Goal: Task Accomplishment & Management: Use online tool/utility

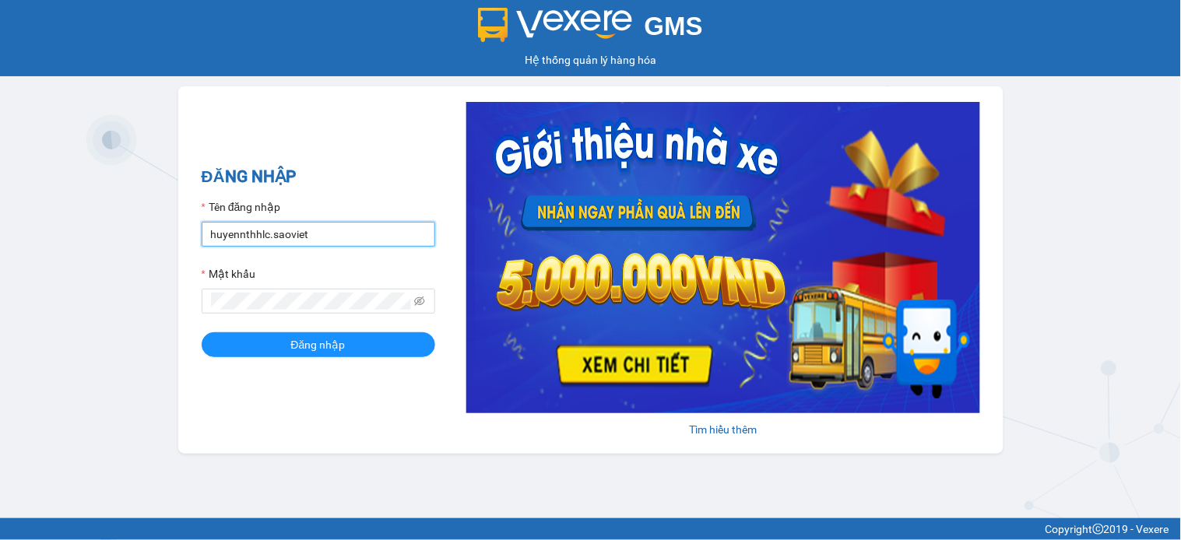
click at [361, 235] on input "huyennthhlc.saoviet" at bounding box center [319, 234] width 234 height 25
type input "giangmth_hhlc.saoviet"
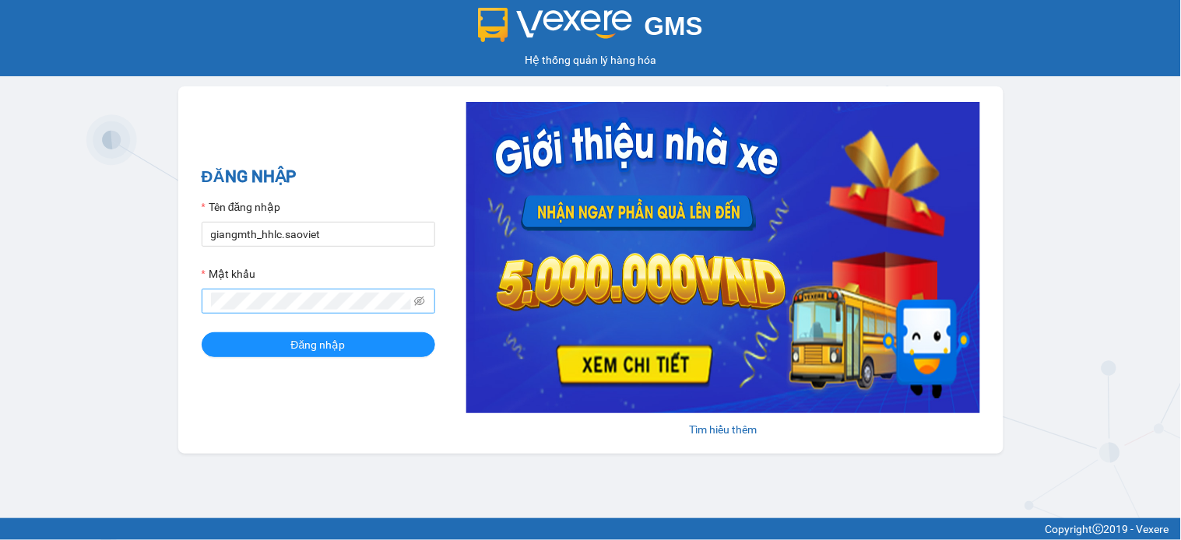
drag, startPoint x: 360, startPoint y: 321, endPoint x: 363, endPoint y: 312, distance: 9.1
click at [361, 320] on form "Tên đăng nhập giangmth_hhlc.saoviet Mật khẩu Đăng nhập" at bounding box center [319, 278] width 234 height 159
click at [202, 332] on button "Đăng nhập" at bounding box center [319, 344] width 234 height 25
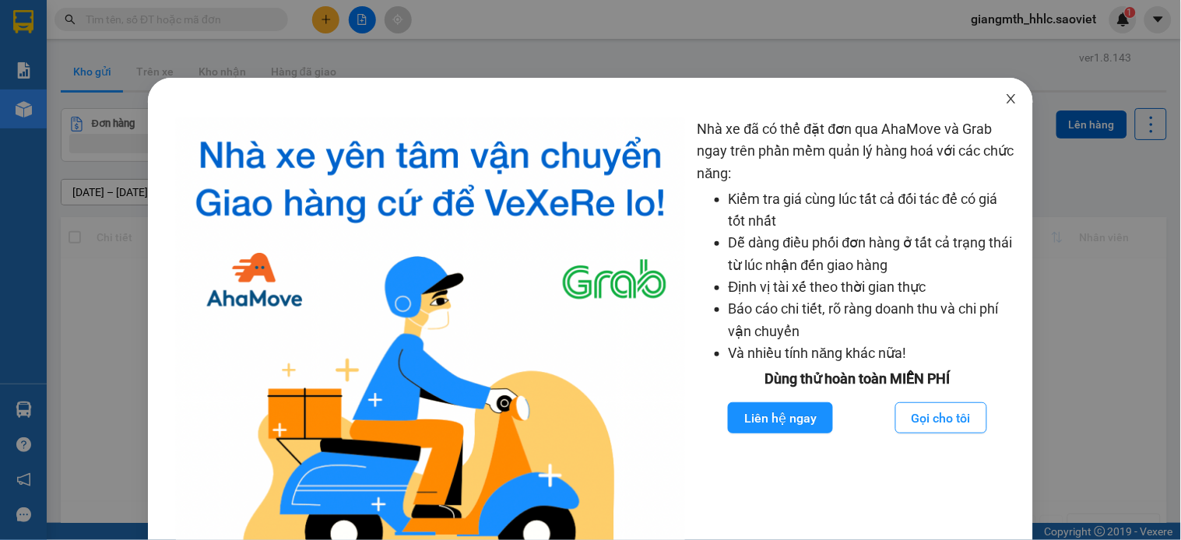
click at [1005, 95] on icon "close" at bounding box center [1011, 99] width 12 height 12
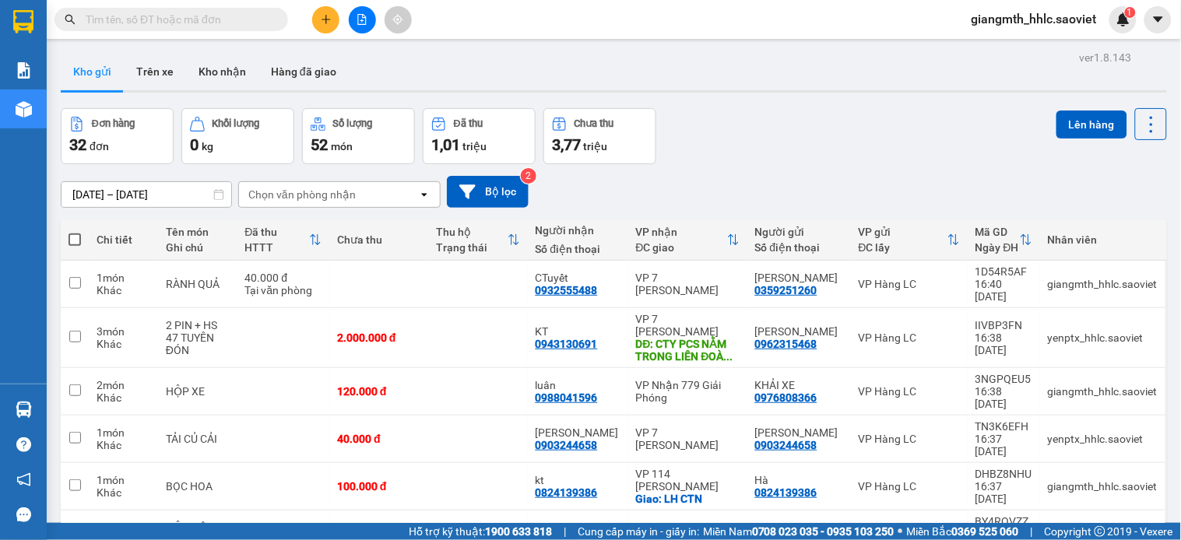
scroll to position [177, 0]
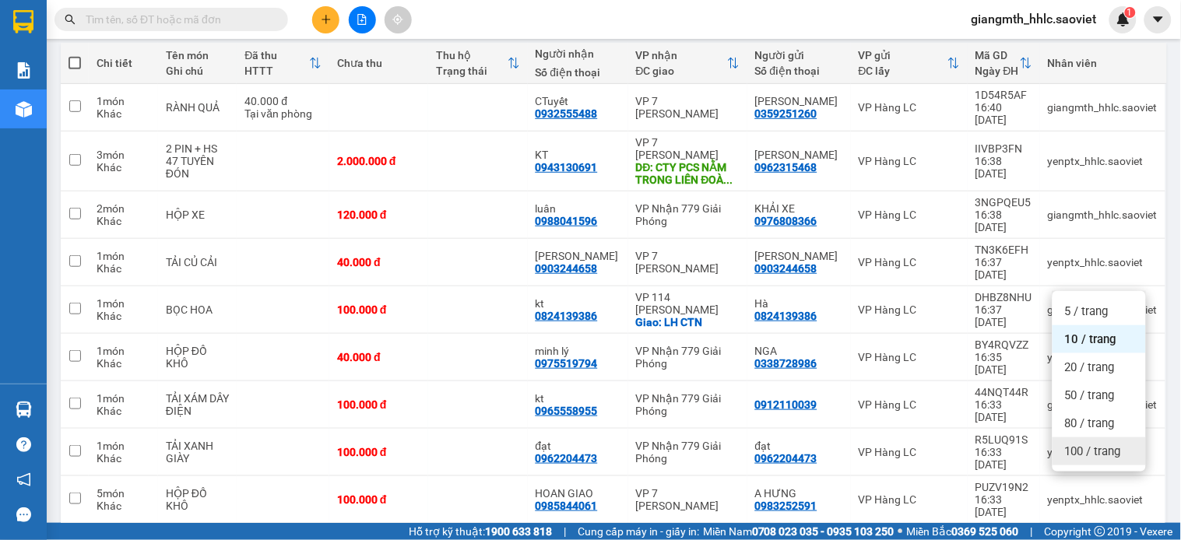
click at [1100, 456] on span "100 / trang" at bounding box center [1093, 452] width 56 height 16
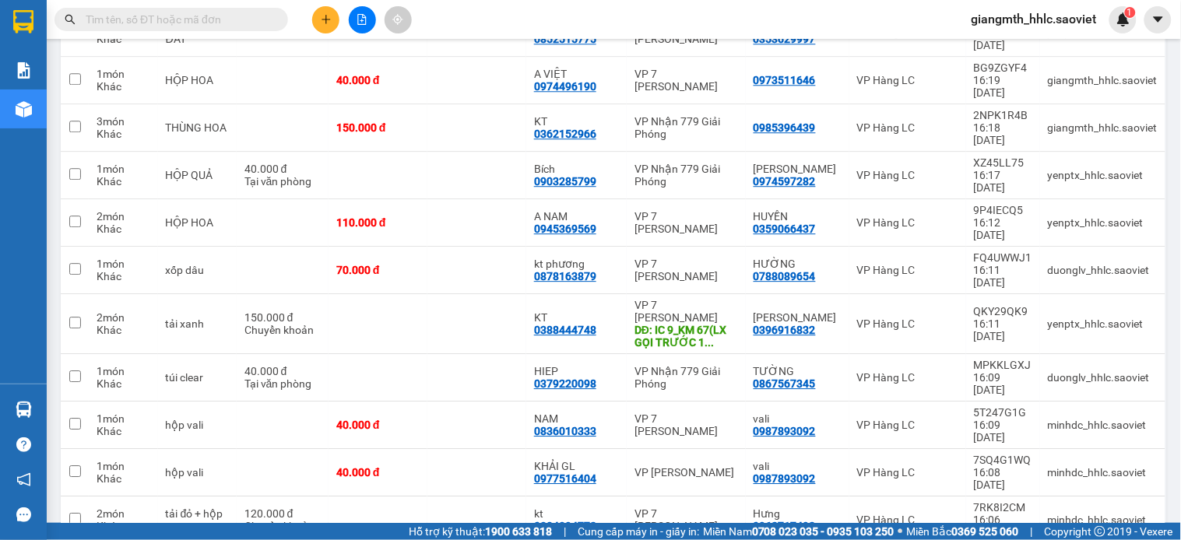
scroll to position [738, 0]
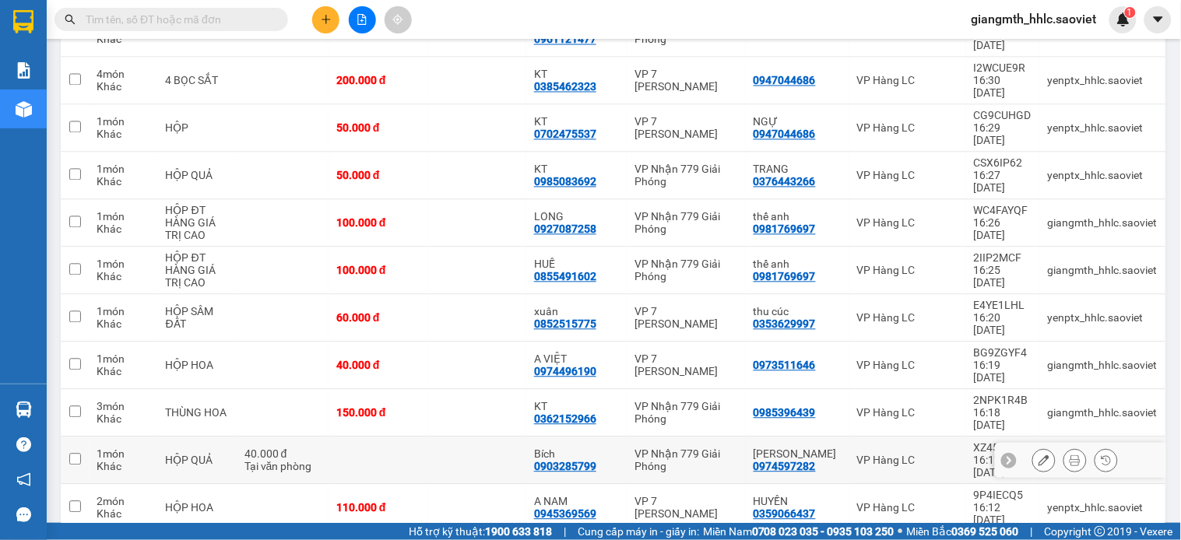
click at [470, 438] on td at bounding box center [476, 461] width 99 height 47
checkbox input "true"
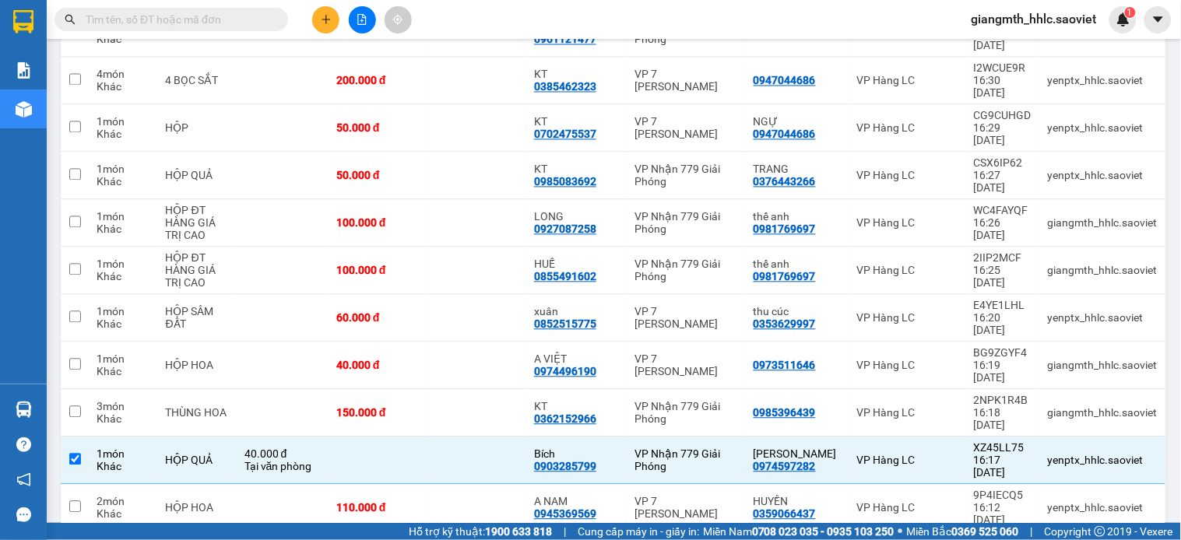
drag, startPoint x: 445, startPoint y: 325, endPoint x: 588, endPoint y: 229, distance: 172.1
checkbox input "true"
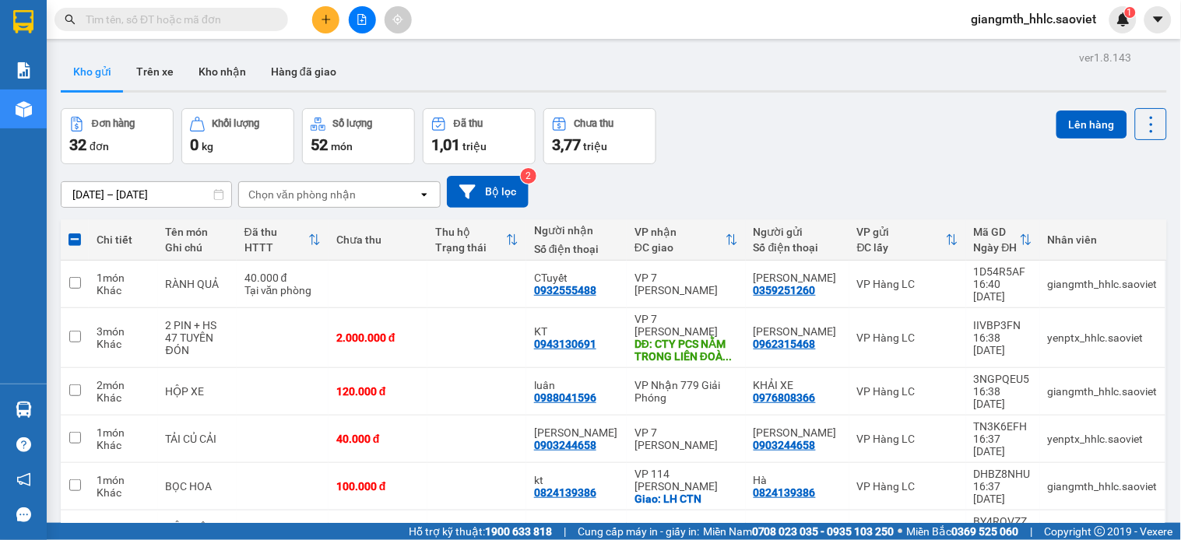
scroll to position [961, 0]
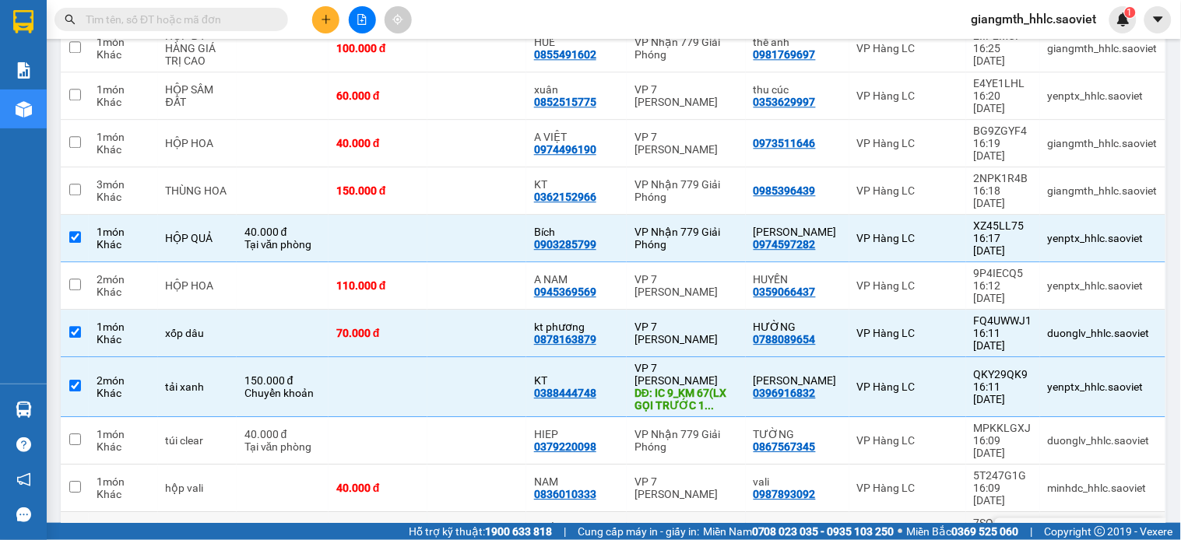
click at [631, 512] on td "VP [PERSON_NAME]" at bounding box center [686, 535] width 119 height 47
checkbox input "true"
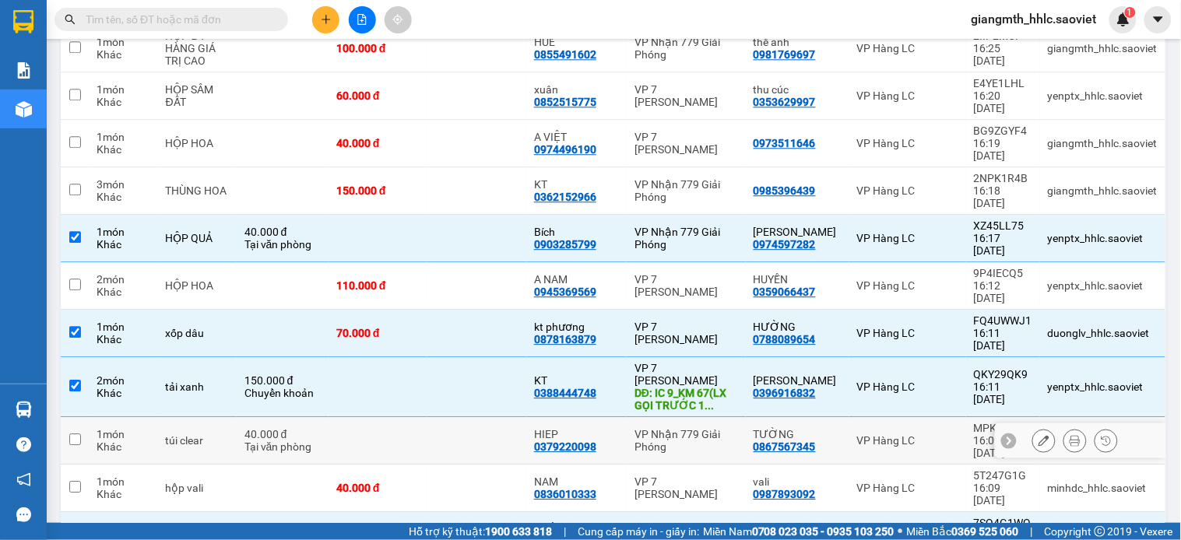
click at [621, 417] on td "HIEP 0379220098" at bounding box center [576, 440] width 100 height 47
checkbox input "true"
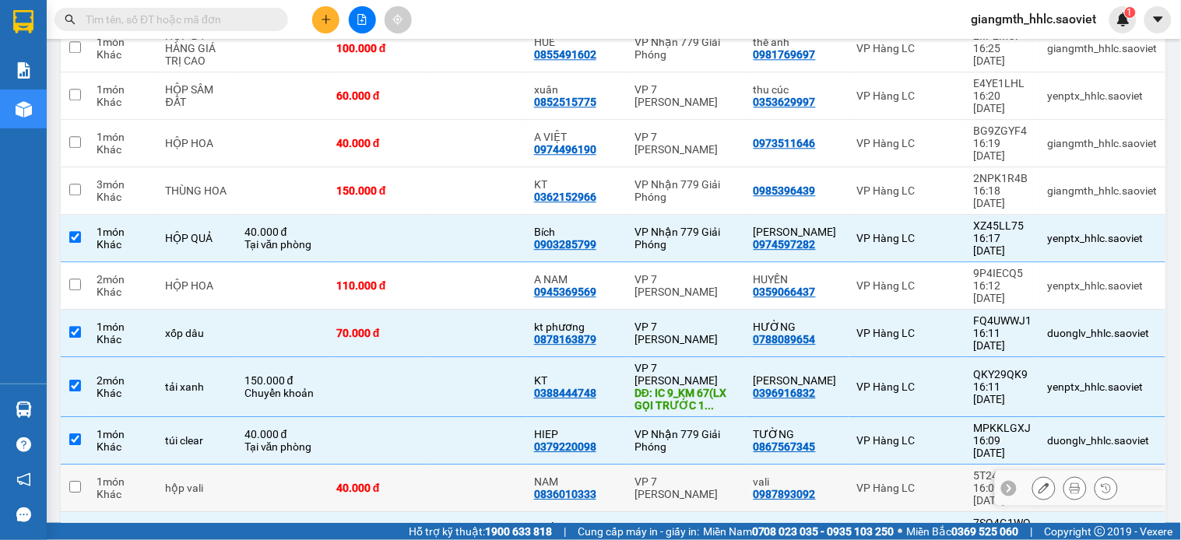
drag, startPoint x: 611, startPoint y: 221, endPoint x: 623, endPoint y: 179, distance: 43.6
click at [616, 465] on td "NAM 0836010333" at bounding box center [576, 488] width 100 height 47
checkbox input "true"
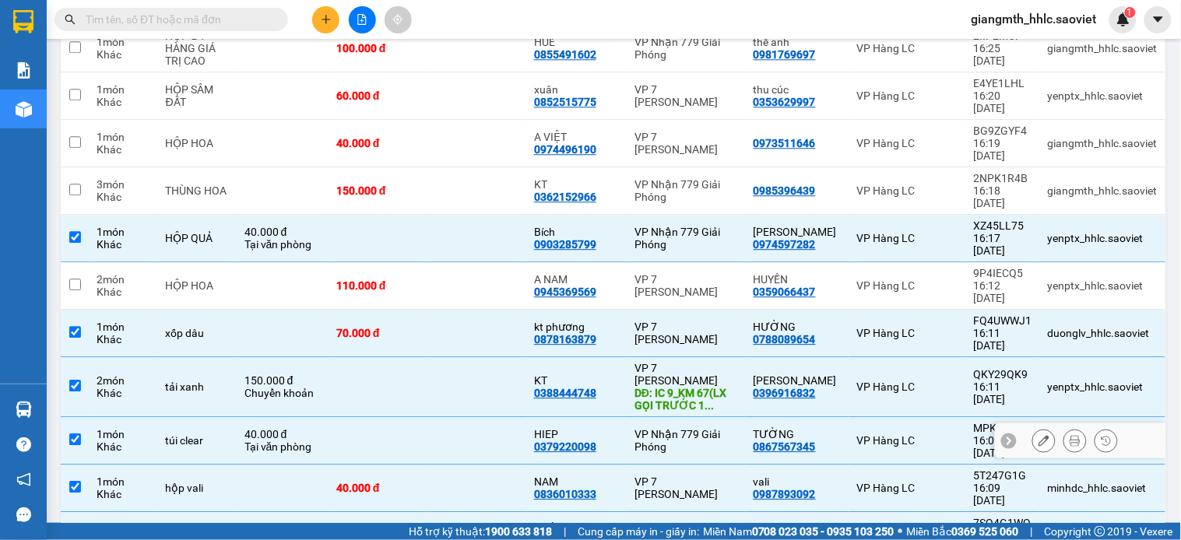
click at [623, 417] on td "HIEP 0379220098" at bounding box center [576, 440] width 100 height 47
checkbox input "false"
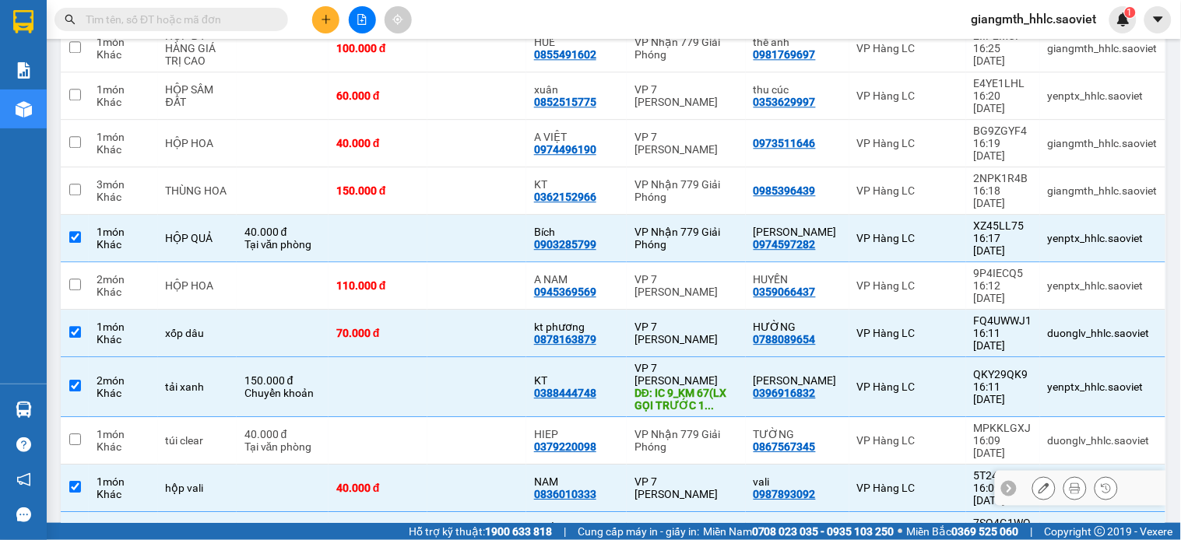
scroll to position [788, 0]
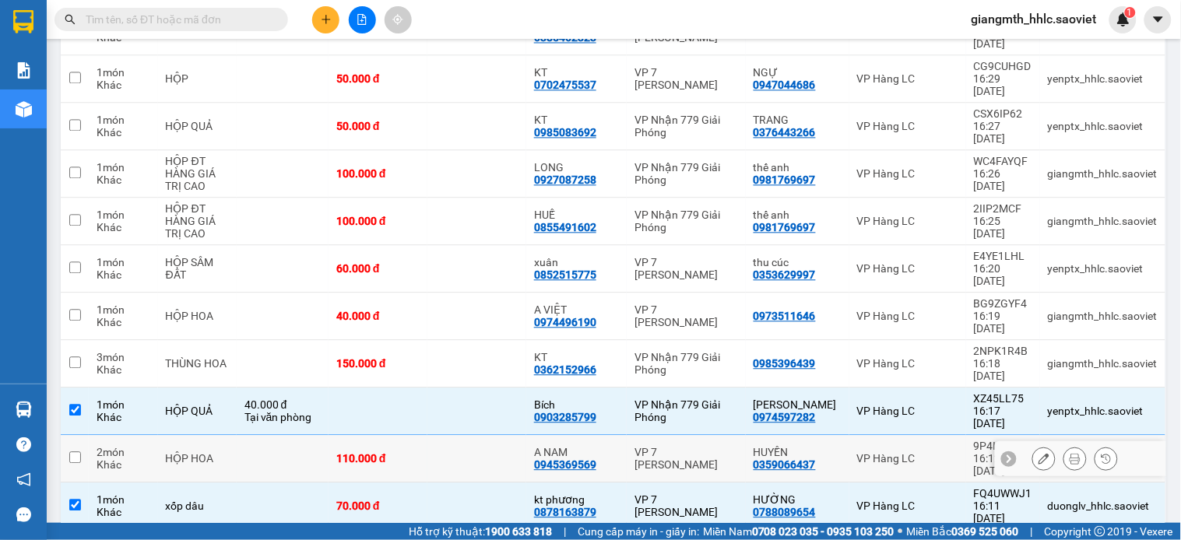
click at [621, 435] on td "A NAM 0945369569" at bounding box center [576, 458] width 100 height 47
checkbox input "true"
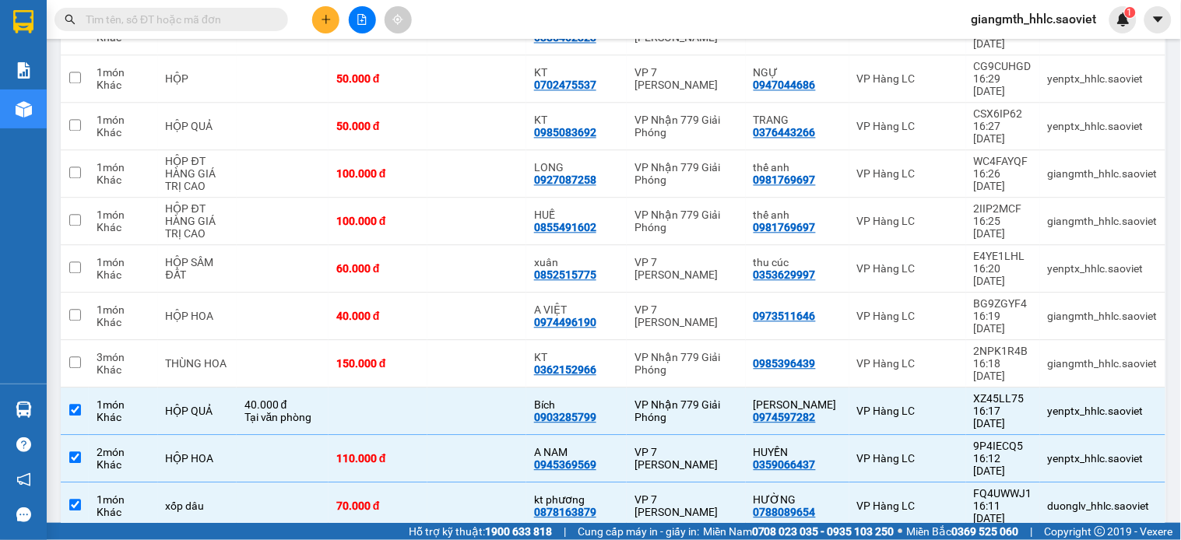
checkbox input "true"
click at [663, 293] on td "VP 7 [PERSON_NAME]" at bounding box center [686, 316] width 119 height 47
checkbox input "true"
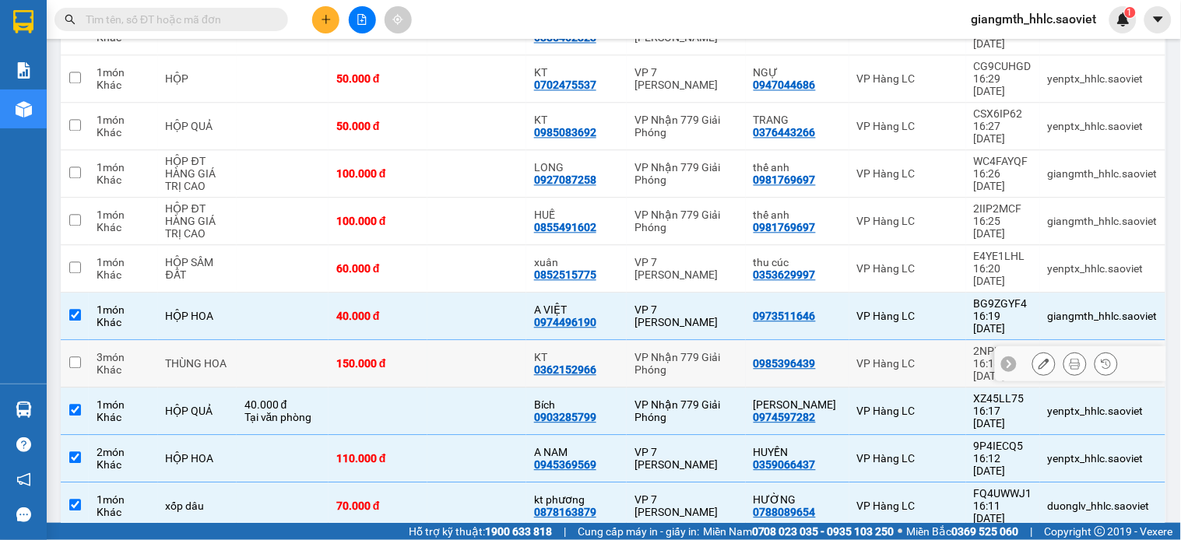
click at [668, 351] on div "VP Nhận 779 Giải Phóng" at bounding box center [687, 363] width 104 height 25
checkbox input "true"
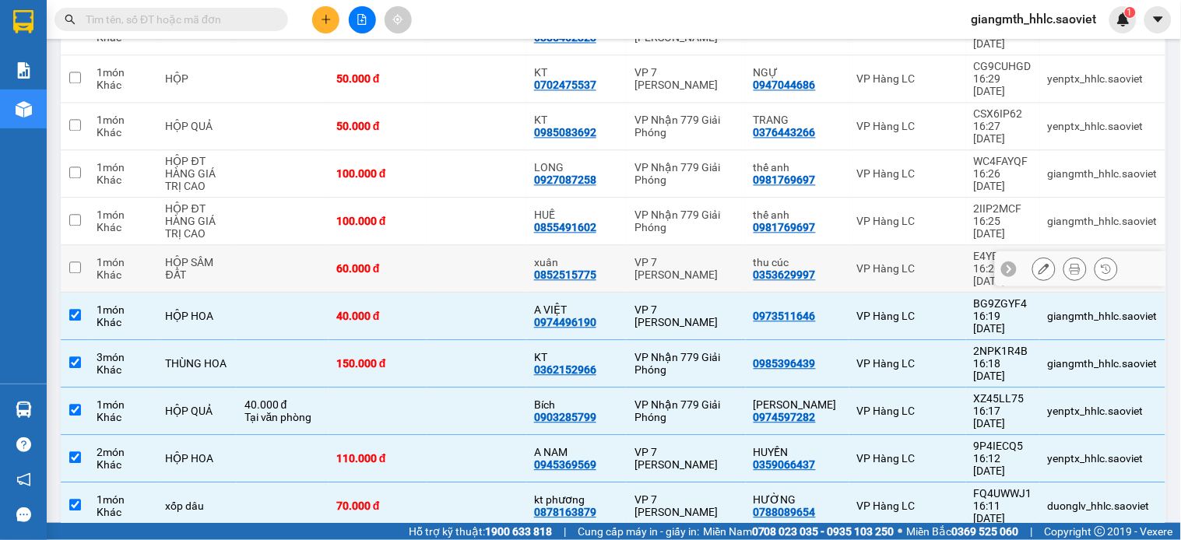
click at [697, 256] on div "VP 7 [PERSON_NAME]" at bounding box center [687, 268] width 104 height 25
checkbox input "true"
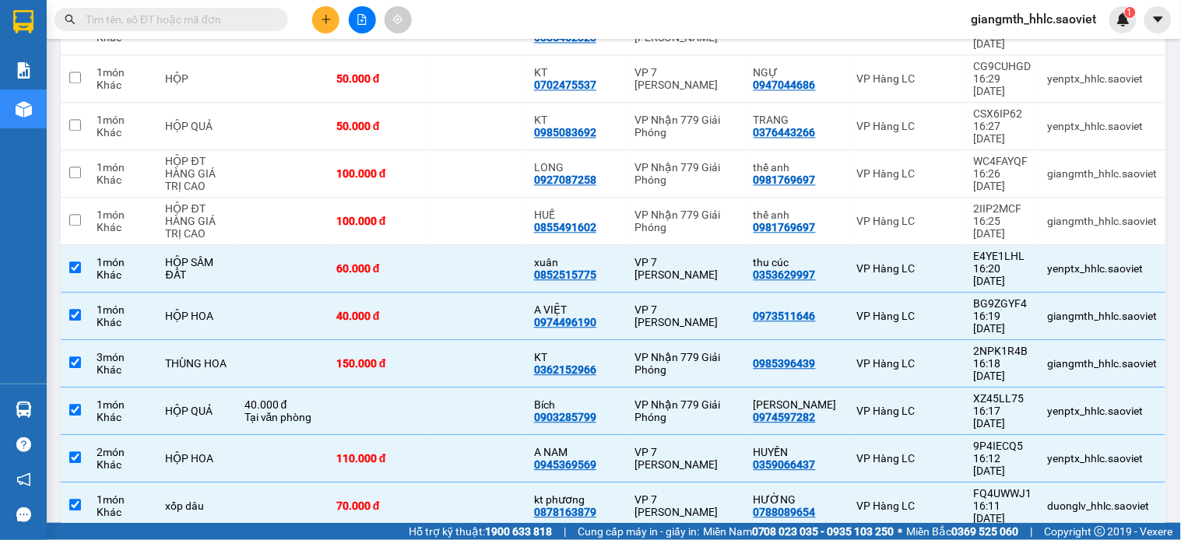
scroll to position [874, 0]
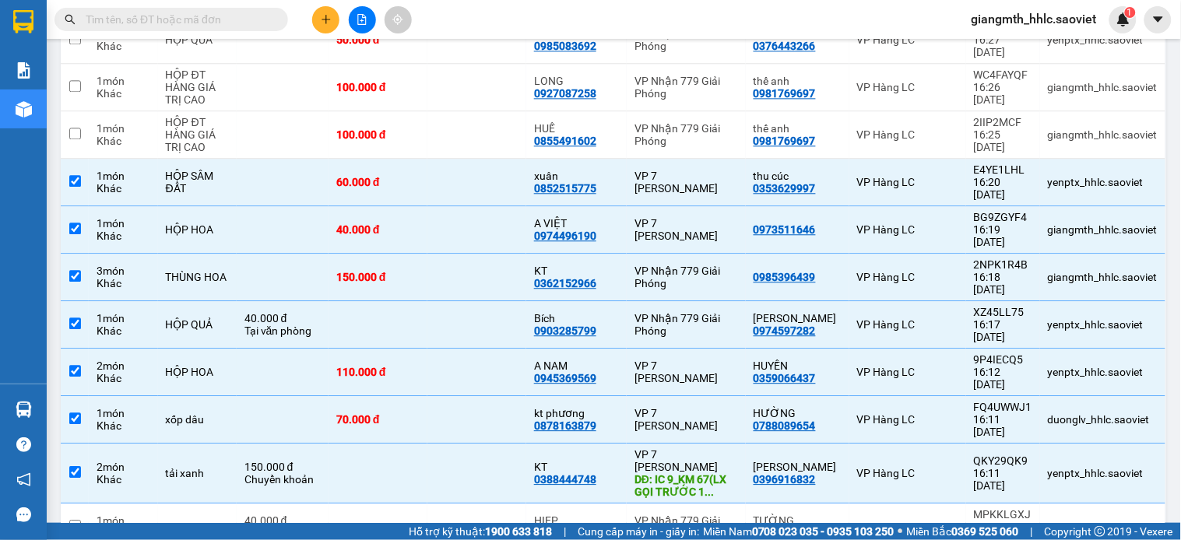
checkbox input "true"
click at [504, 504] on td at bounding box center [476, 527] width 99 height 47
checkbox input "true"
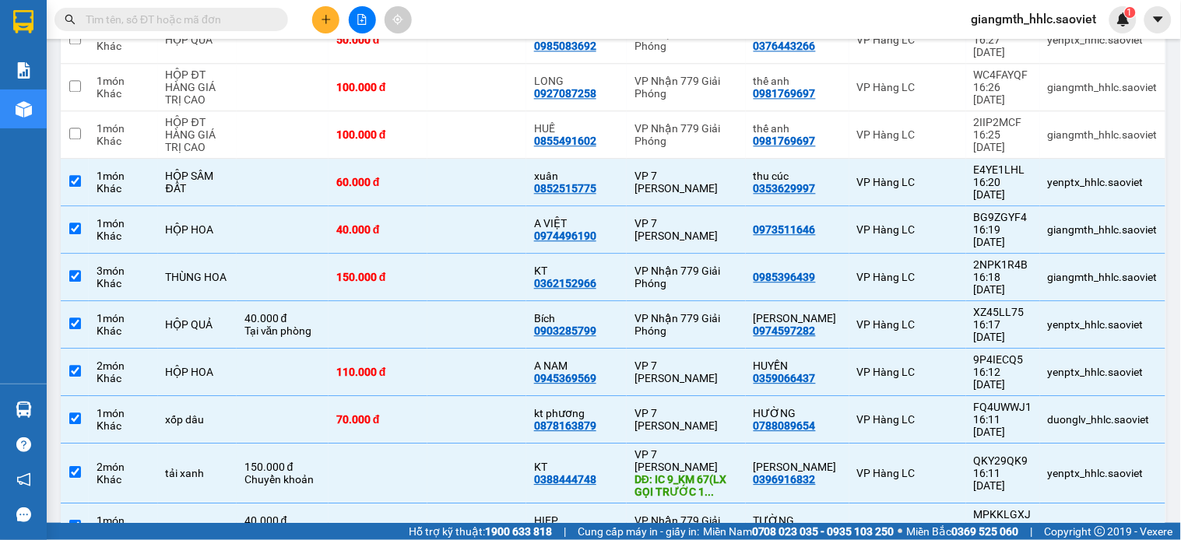
scroll to position [442, 0]
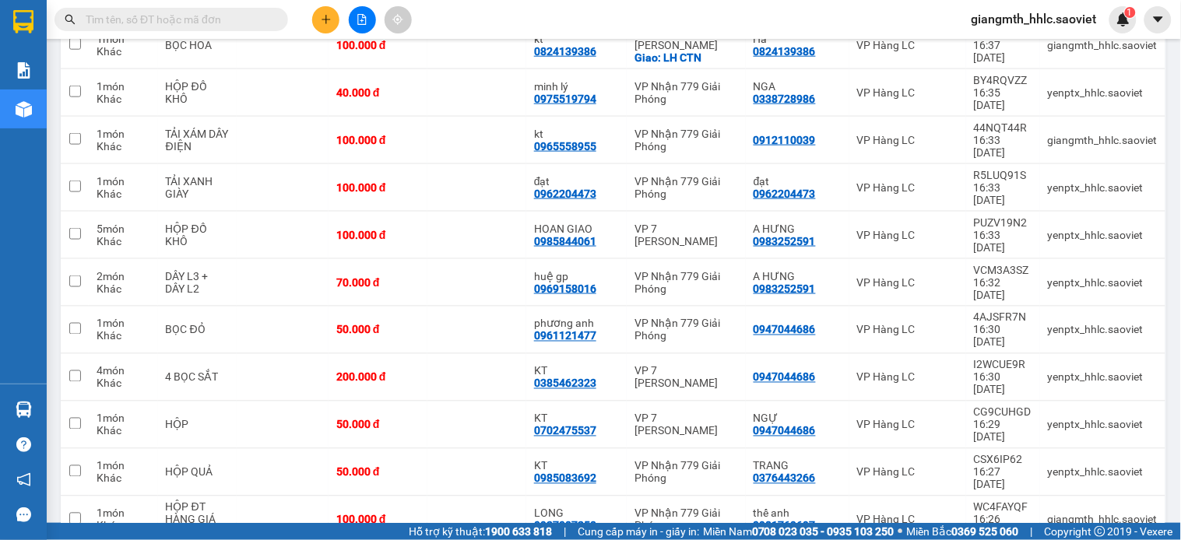
checkbox input "true"
click at [663, 508] on div "VP Nhận 779 Giải Phóng" at bounding box center [687, 520] width 104 height 25
checkbox input "true"
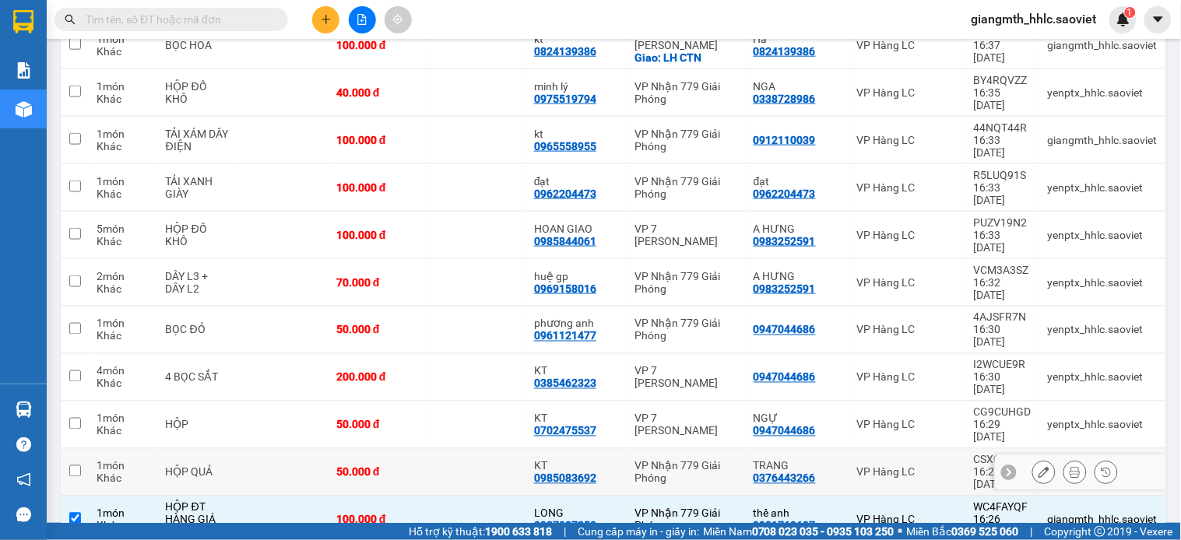
click at [621, 449] on td "KT 0985083692" at bounding box center [576, 472] width 100 height 47
checkbox input "true"
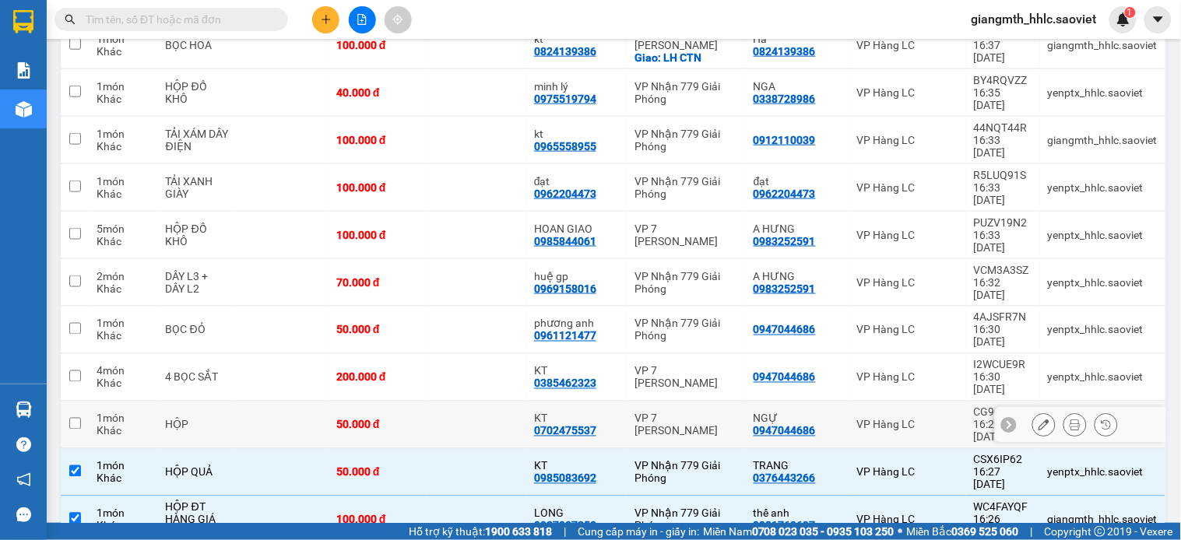
click at [663, 413] on div "VP 7 [PERSON_NAME]" at bounding box center [687, 425] width 104 height 25
checkbox input "true"
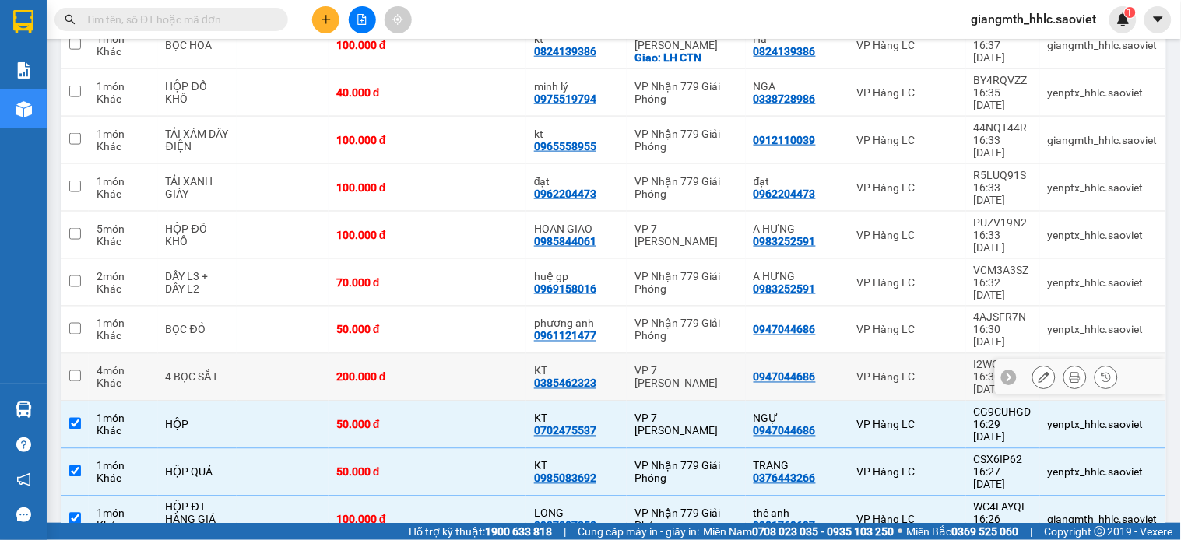
click at [659, 354] on td "VP 7 [PERSON_NAME]" at bounding box center [686, 377] width 119 height 47
checkbox input "true"
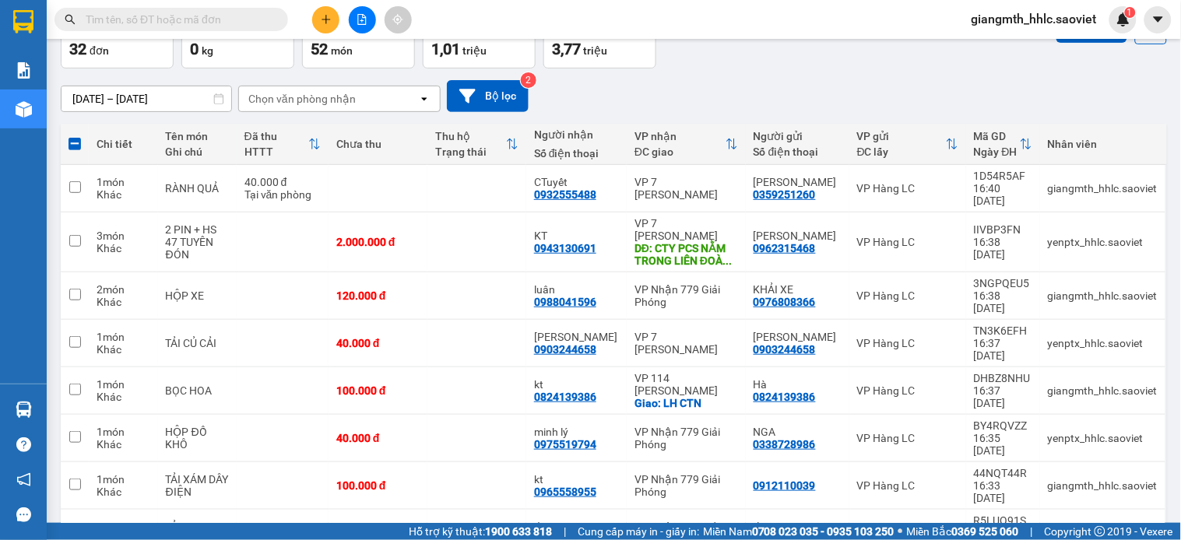
scroll to position [0, 0]
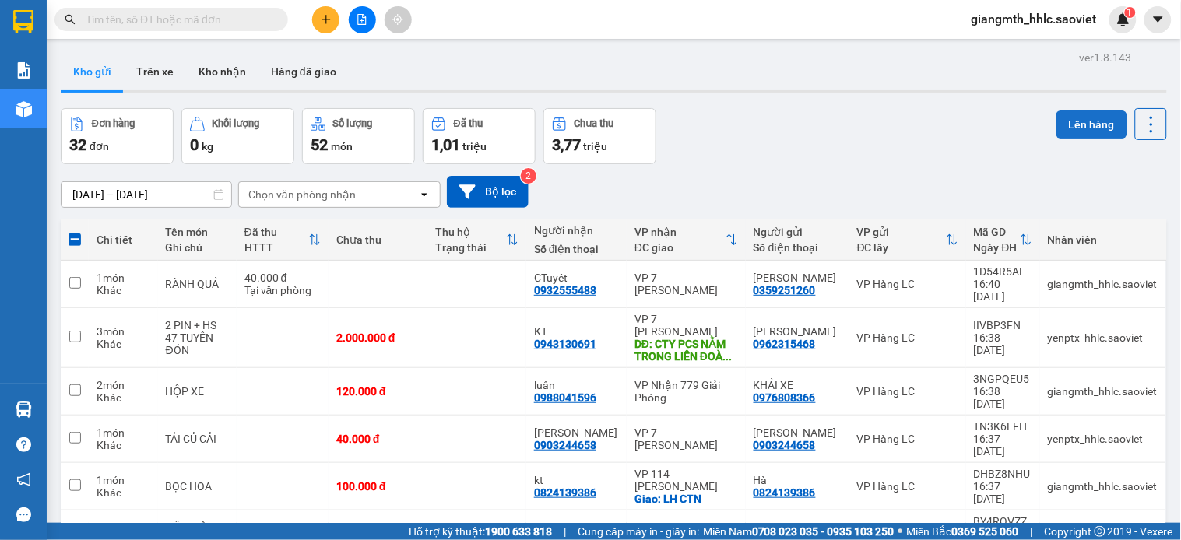
click at [1081, 118] on button "Lên hàng" at bounding box center [1092, 125] width 71 height 28
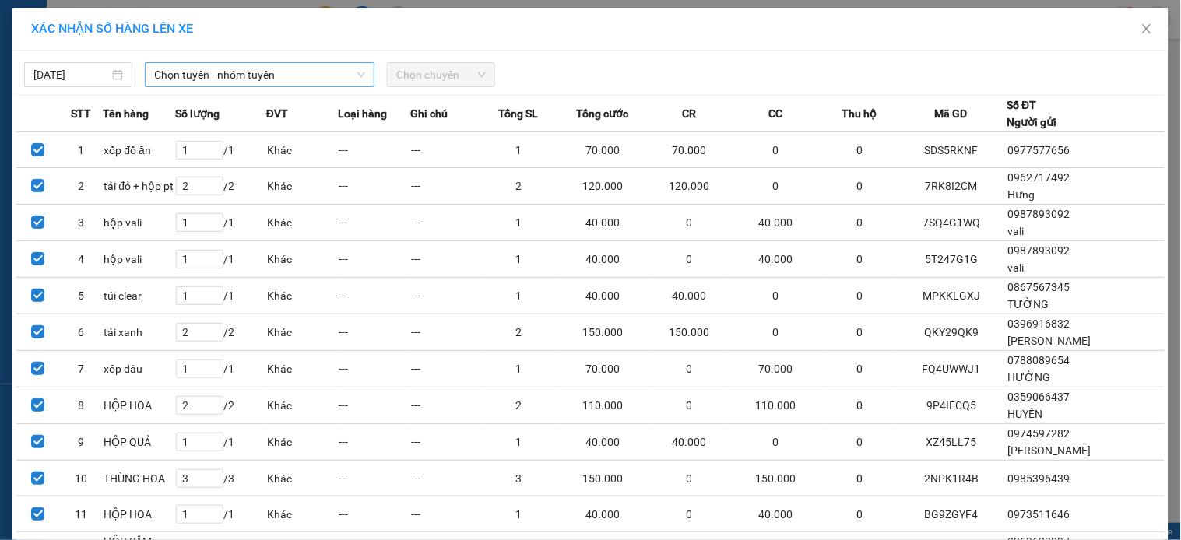
click at [284, 73] on span "Chọn tuyến - nhóm tuyến" at bounding box center [259, 74] width 211 height 23
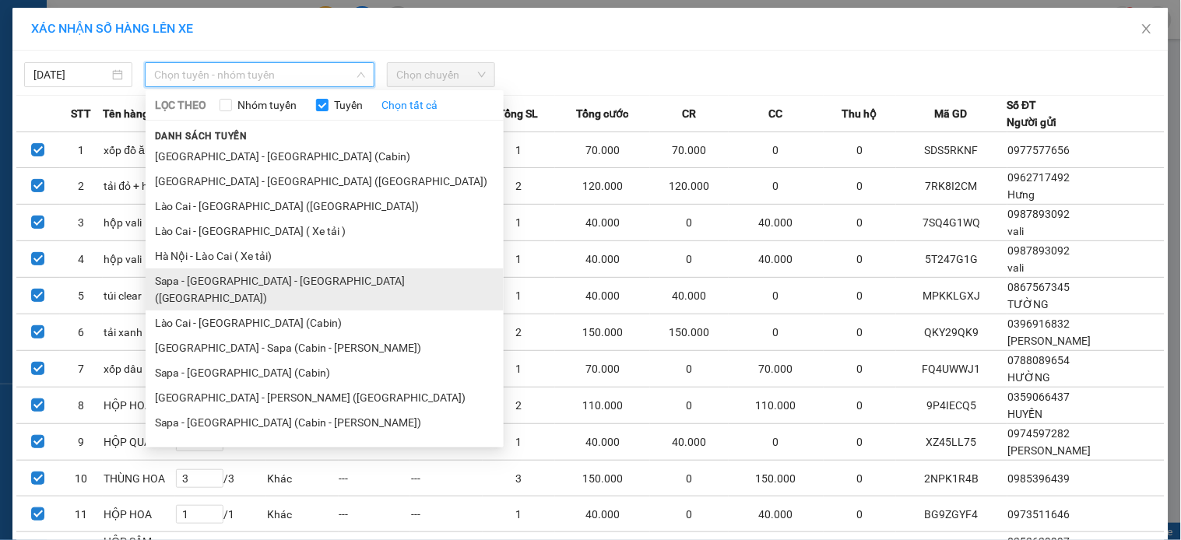
click at [244, 285] on li "Sapa - [GEOGRAPHIC_DATA] - [GEOGRAPHIC_DATA] ([GEOGRAPHIC_DATA])" at bounding box center [325, 290] width 358 height 42
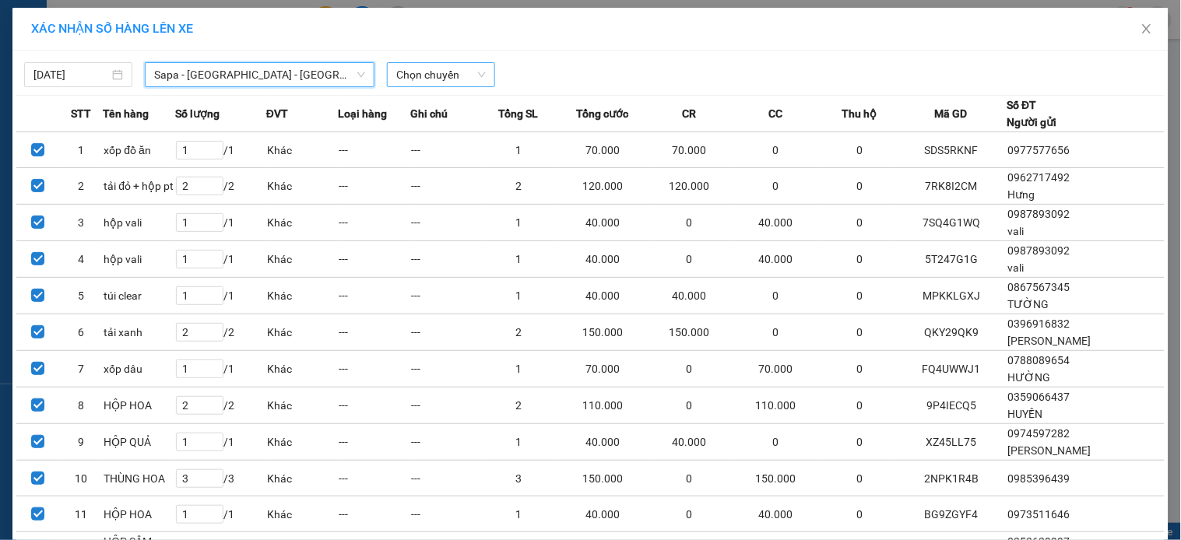
click at [445, 76] on span "Chọn chuyến" at bounding box center [441, 74] width 90 height 23
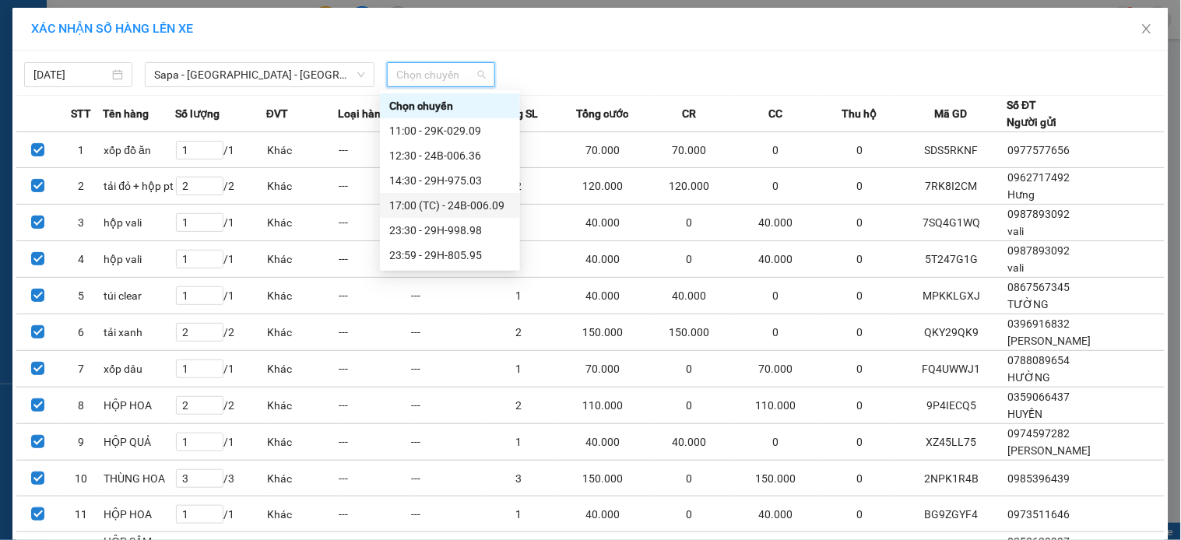
click at [476, 206] on div "17:00 (TC) - 24B-006.09" at bounding box center [449, 205] width 121 height 17
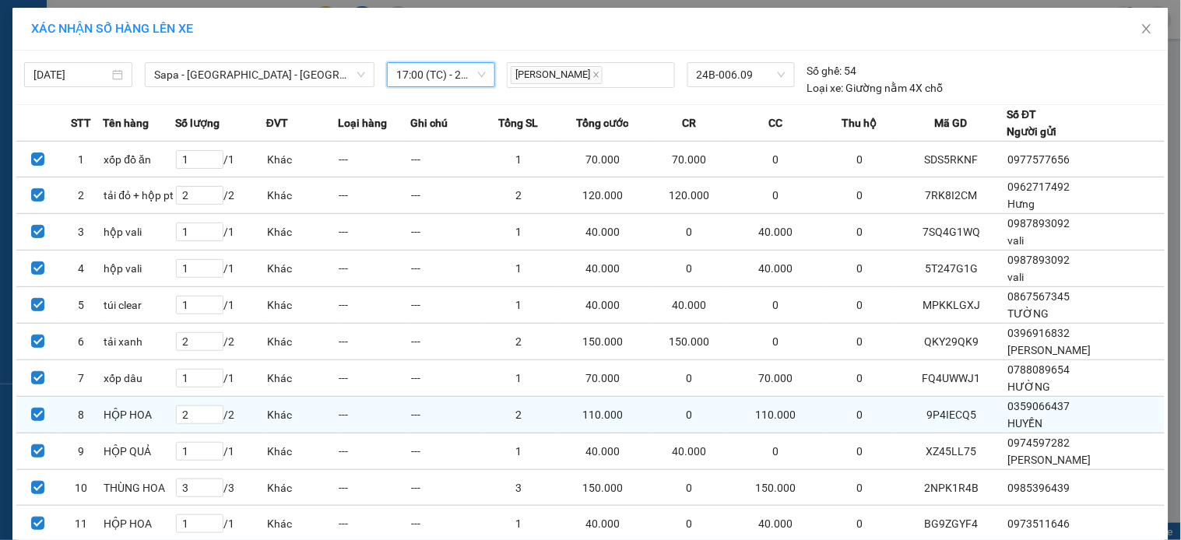
scroll to position [327, 0]
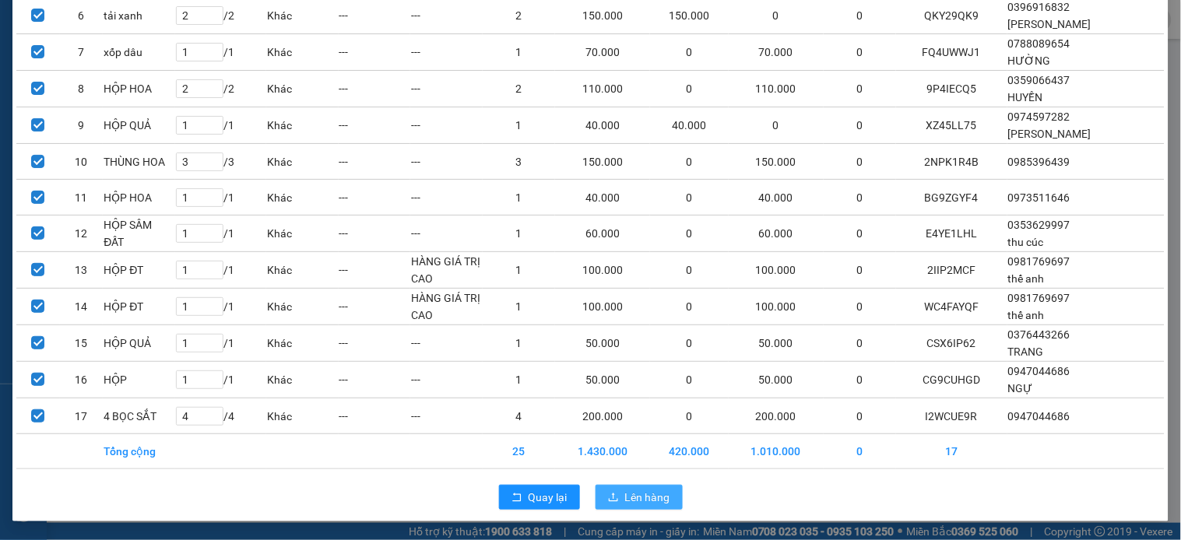
click at [643, 494] on span "Lên hàng" at bounding box center [647, 497] width 45 height 17
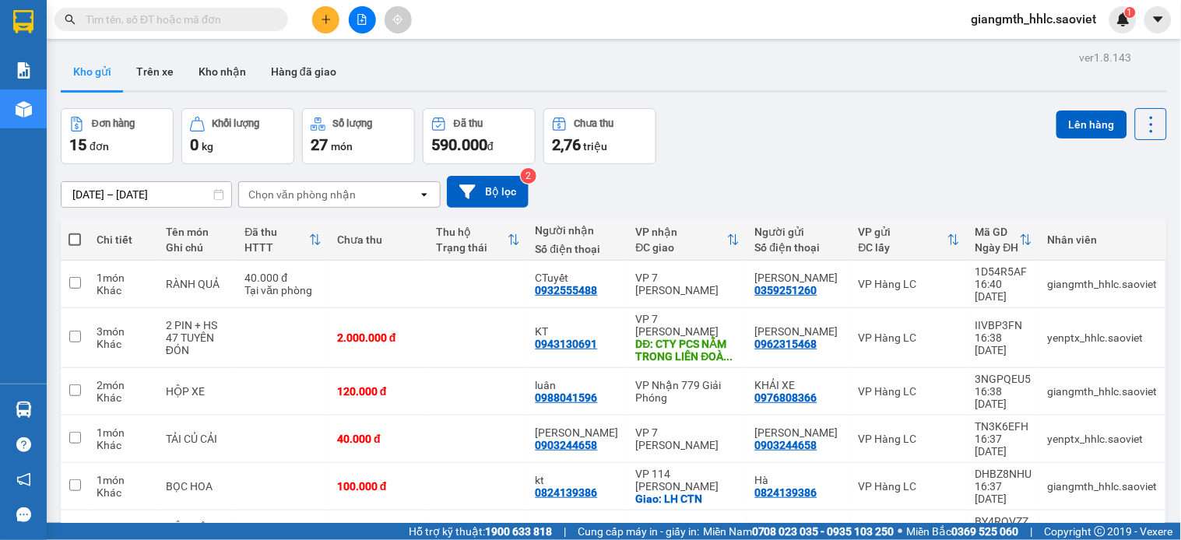
click at [1025, 21] on span "giangmth_hhlc.saoviet" at bounding box center [1034, 18] width 150 height 19
click at [1025, 43] on span "Đăng xuất" at bounding box center [1042, 48] width 118 height 17
